Goal: Check status: Check status

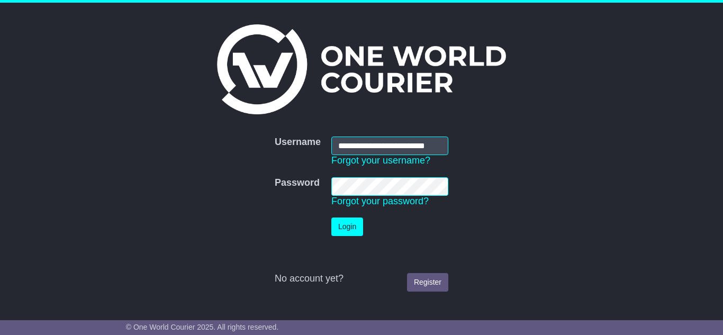
click at [349, 228] on button "Login" at bounding box center [347, 226] width 32 height 19
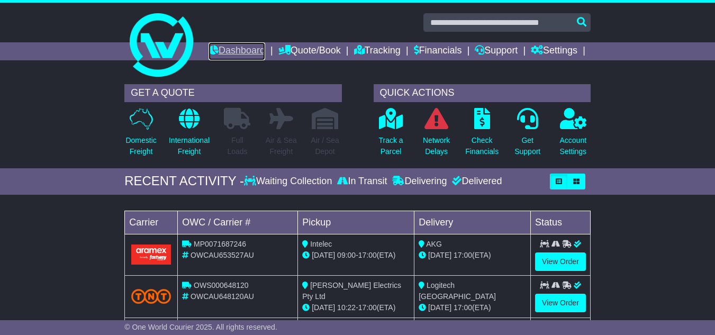
click at [265, 47] on link "Dashboard" at bounding box center [236, 51] width 57 height 18
click at [578, 185] on icon "button" at bounding box center [576, 181] width 6 height 6
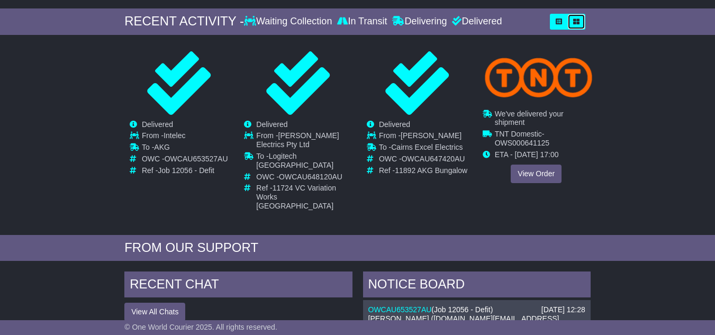
scroll to position [159, 0]
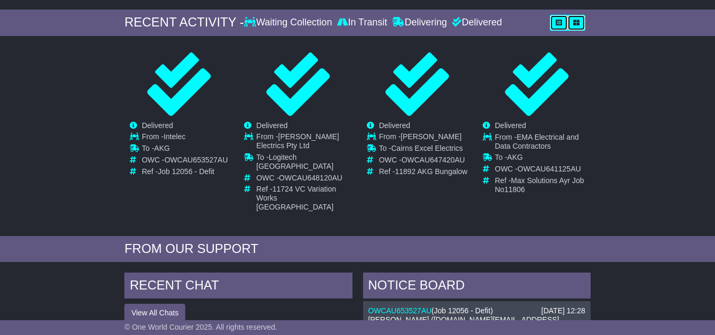
click at [552, 44] on div "GET A QUOTE Domestic Freight International Freight Full Loads Air & Sea Freight" at bounding box center [357, 321] width 715 height 802
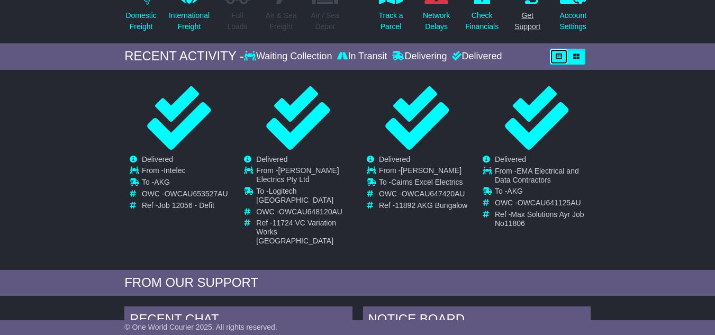
scroll to position [106, 0]
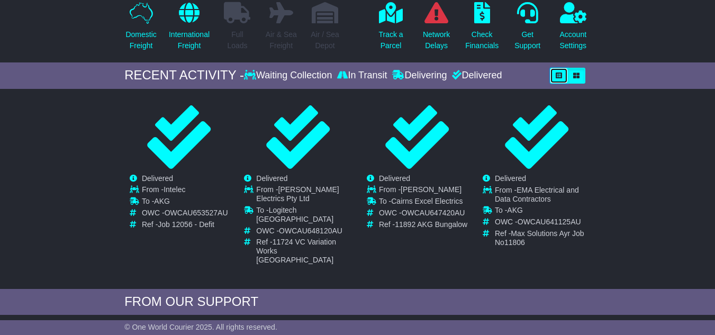
click at [554, 84] on button "button" at bounding box center [559, 76] width 18 height 16
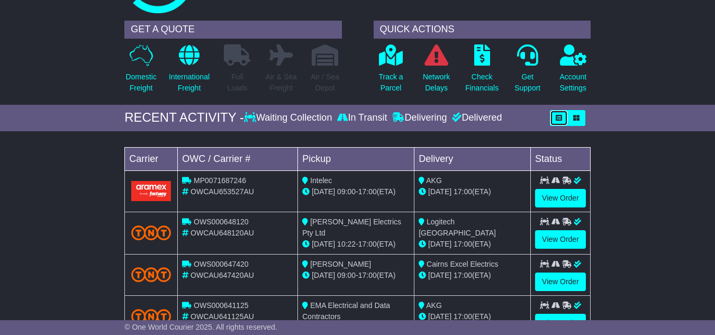
scroll to position [0, 0]
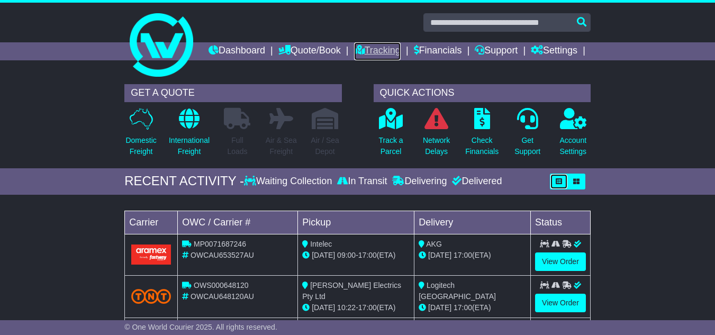
click at [400, 46] on link "Tracking" at bounding box center [377, 51] width 47 height 18
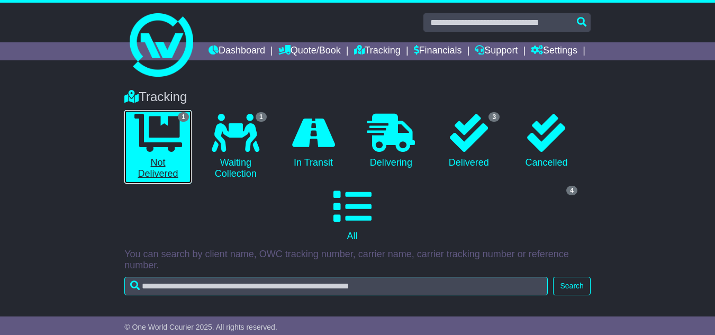
click at [151, 180] on link "1 Not Delivered" at bounding box center [157, 147] width 67 height 74
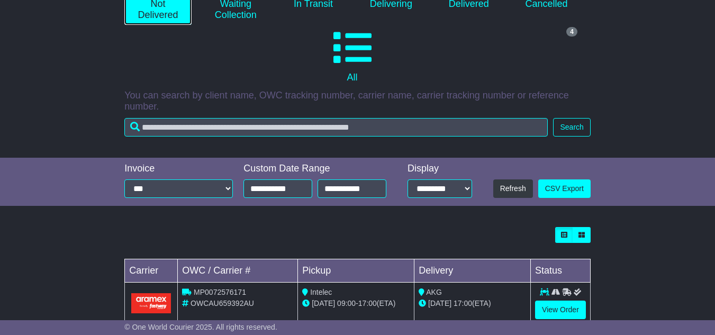
scroll to position [203, 0]
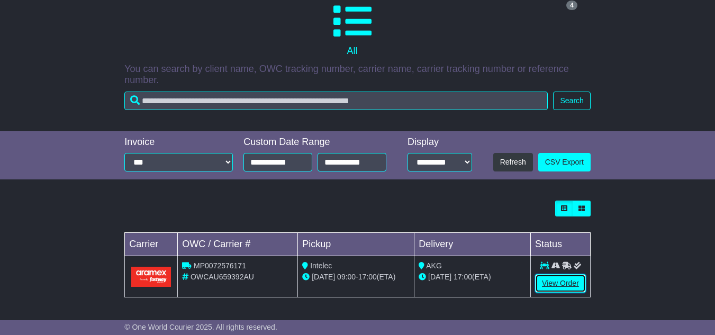
click at [571, 279] on link "View Order" at bounding box center [560, 283] width 51 height 19
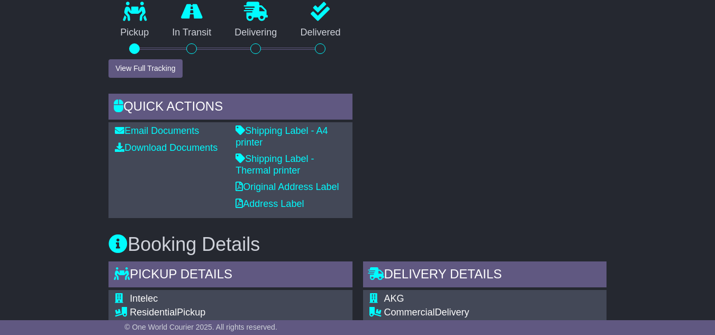
scroll to position [423, 0]
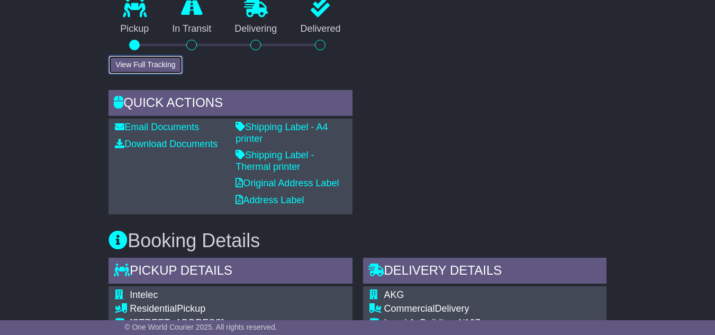
click at [143, 74] on button "View Full Tracking" at bounding box center [145, 65] width 74 height 19
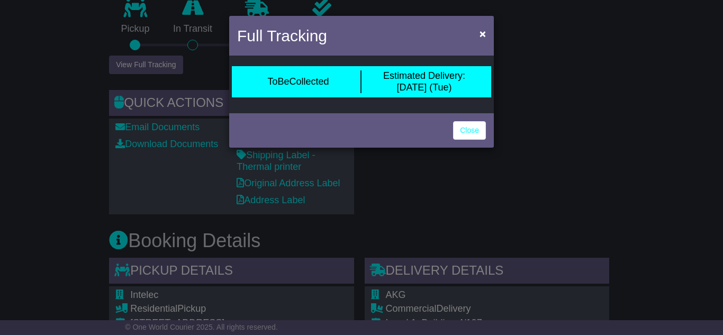
click at [434, 88] on div "Estimated Delivery: [DATE] (Tue)" at bounding box center [424, 81] width 82 height 23
click at [483, 37] on span "×" at bounding box center [482, 34] width 6 height 12
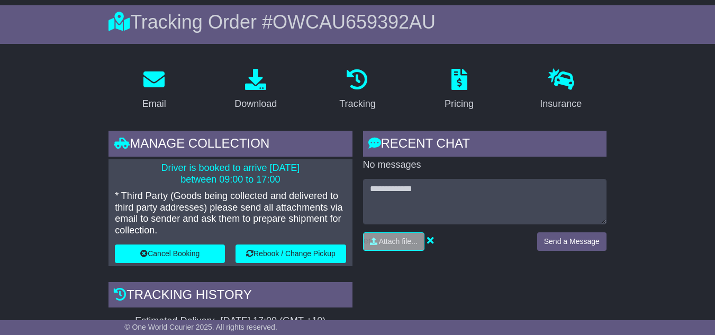
scroll to position [0, 0]
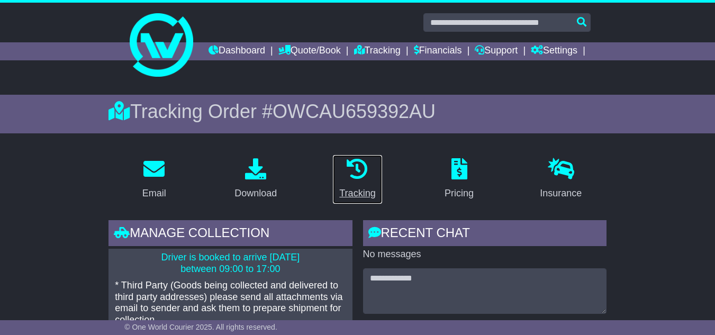
click at [366, 200] on div "Tracking" at bounding box center [357, 193] width 36 height 14
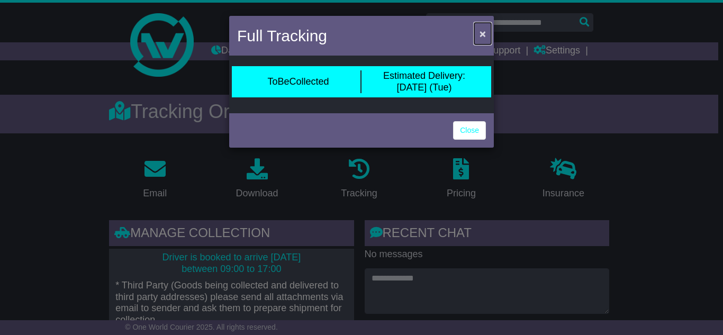
click at [474, 26] on button "×" at bounding box center [482, 34] width 17 height 22
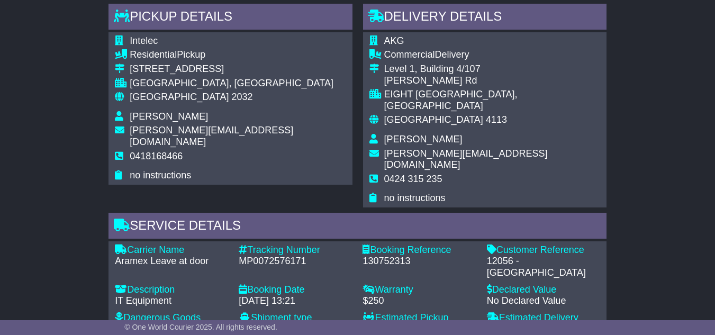
scroll to position [846, 0]
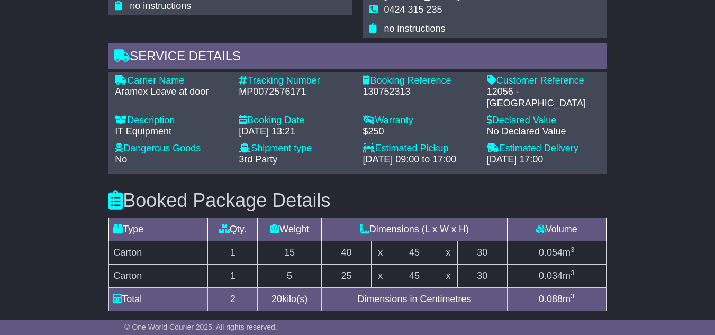
click at [260, 86] on div "MP0072576171" at bounding box center [295, 92] width 113 height 12
copy div "MP0072576171"
